Goal: Task Accomplishment & Management: Complete application form

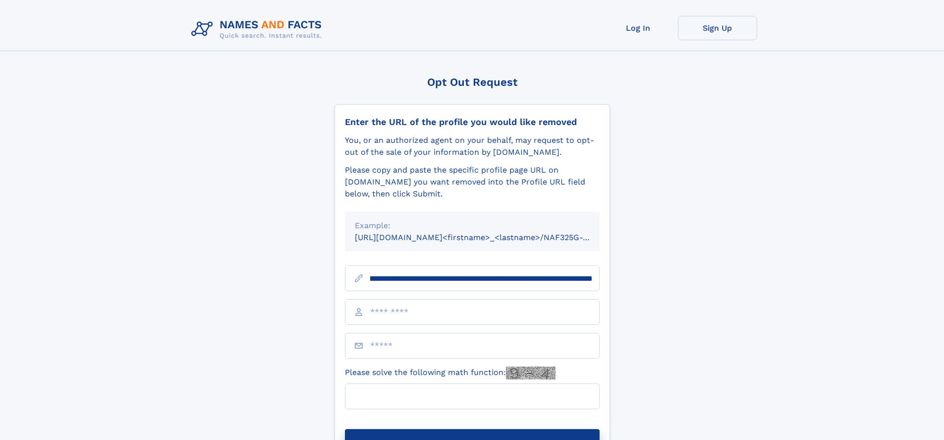
scroll to position [0, 136]
type input "**********"
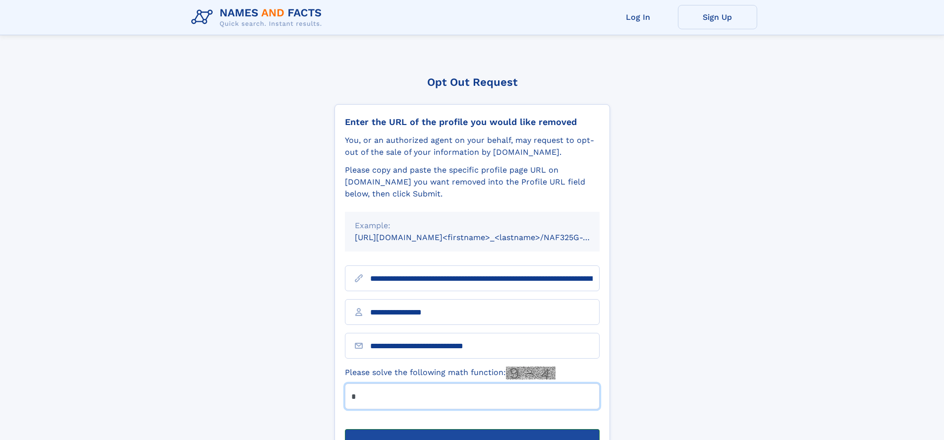
type input "*"
click at [472, 429] on button "Submit Opt Out Request" at bounding box center [472, 445] width 255 height 32
